Goal: Check status

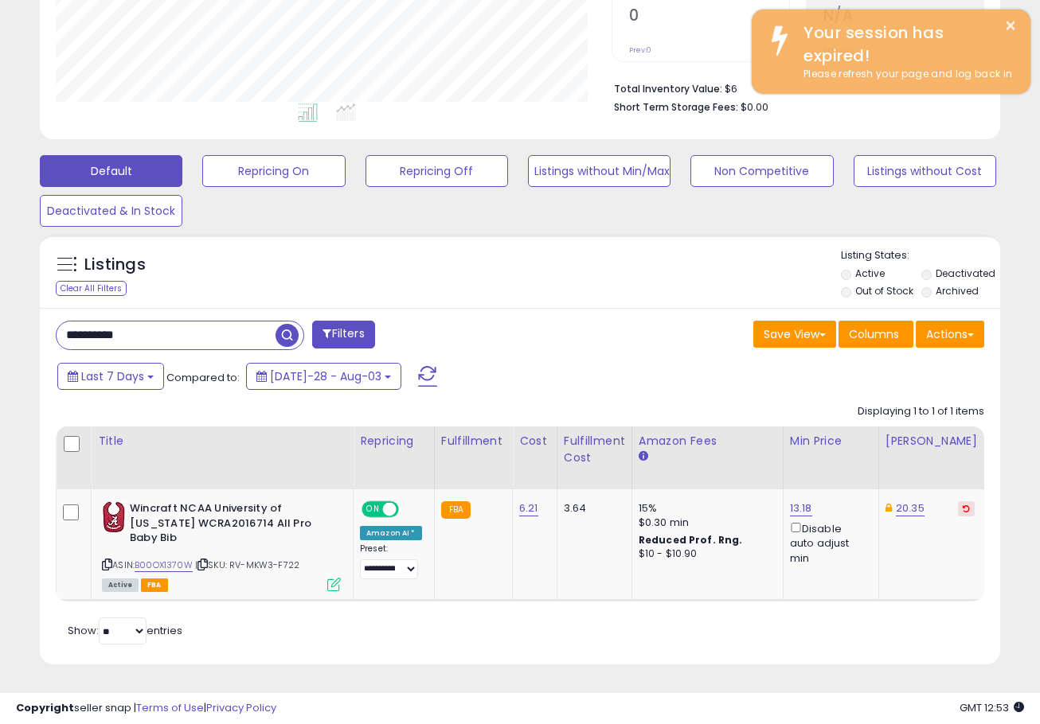
scroll to position [326, 555]
